Goal: Task Accomplishment & Management: Complete application form

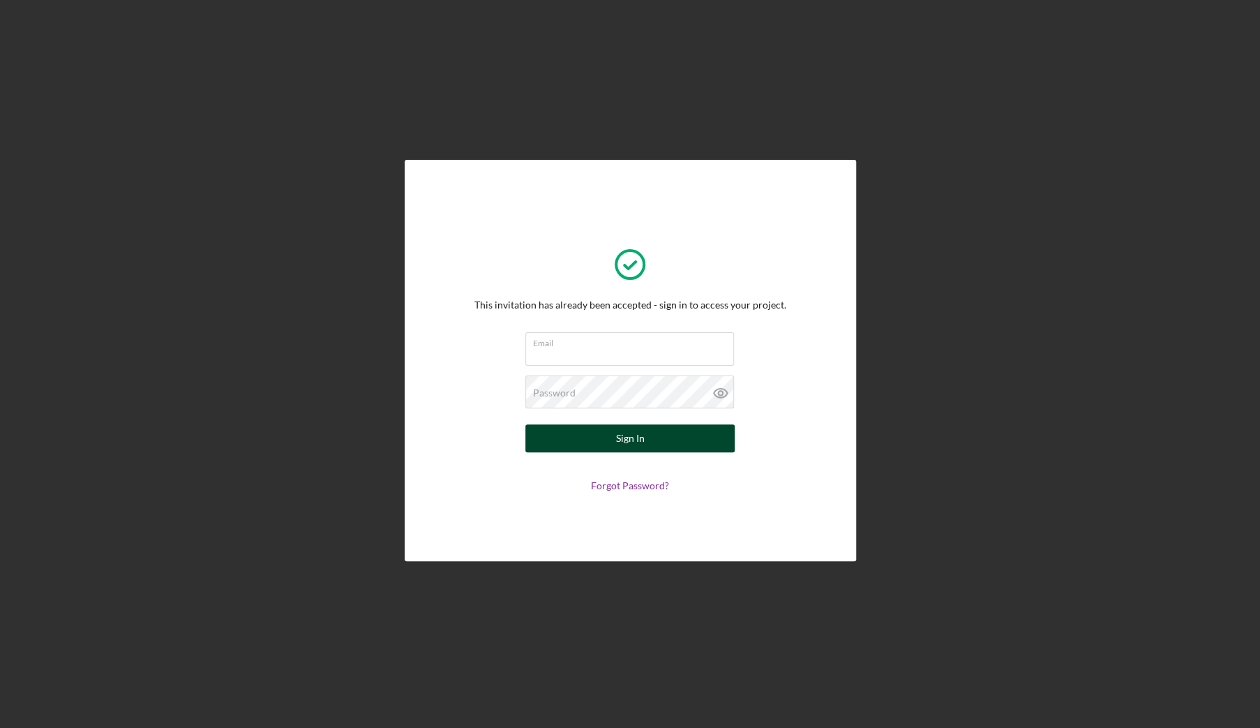
type input "[EMAIL_ADDRESS][DOMAIN_NAME]"
click at [595, 437] on button "Sign In" at bounding box center [629, 438] width 209 height 28
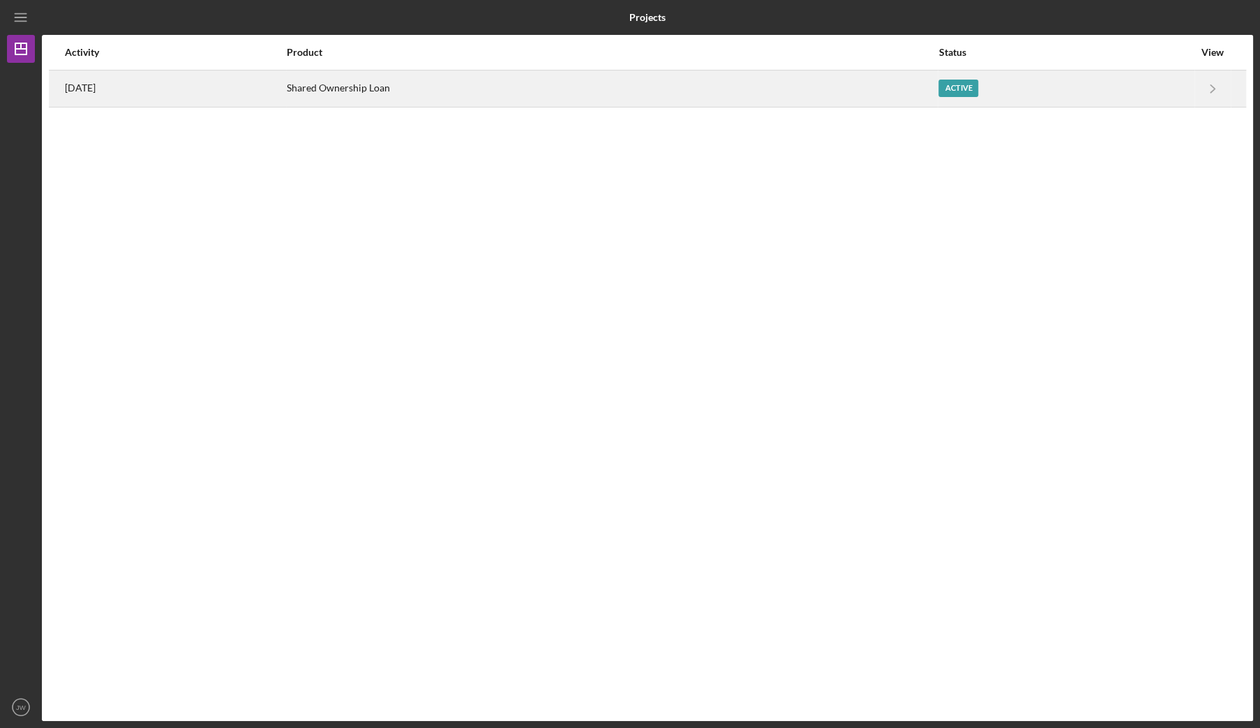
click at [679, 98] on div "Shared Ownership Loan" at bounding box center [612, 88] width 651 height 35
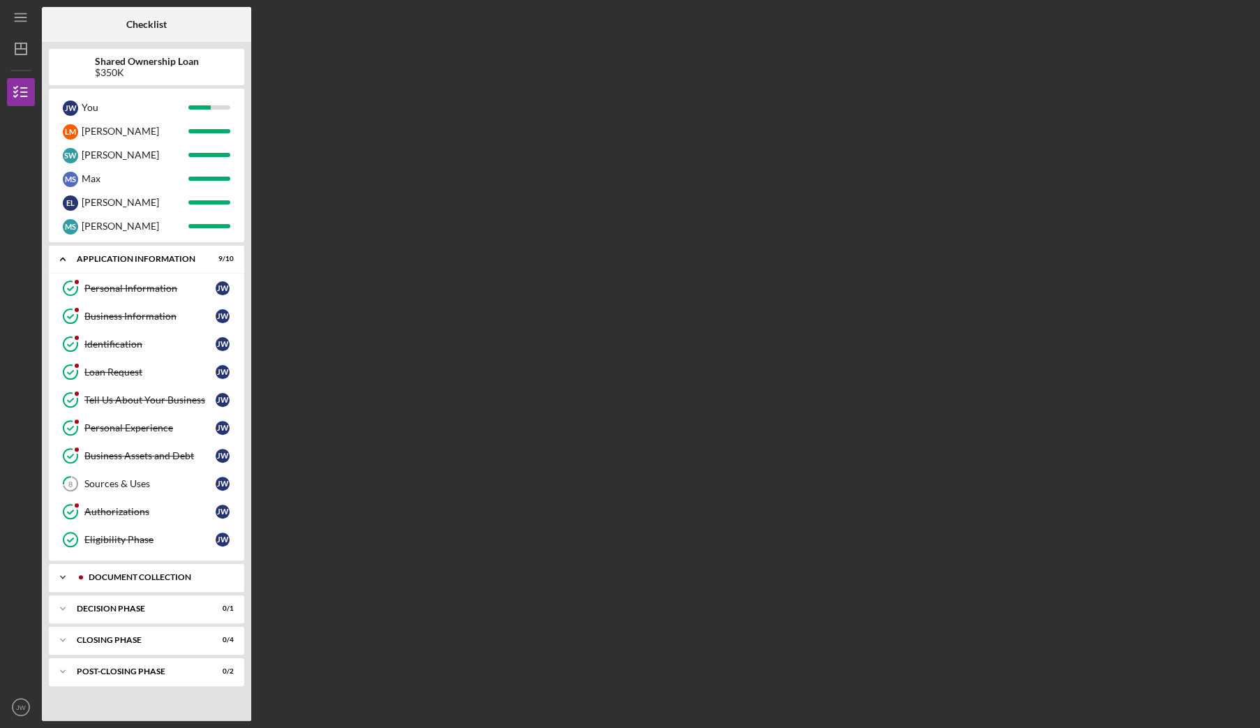
click at [165, 578] on div "Icon/Expander Document Collection 5 / 9" at bounding box center [146, 577] width 195 height 28
click at [144, 651] on div "Business Financial Statements (2yrs) /Projections" at bounding box center [149, 662] width 131 height 22
